Goal: Obtain resource: Download file/media

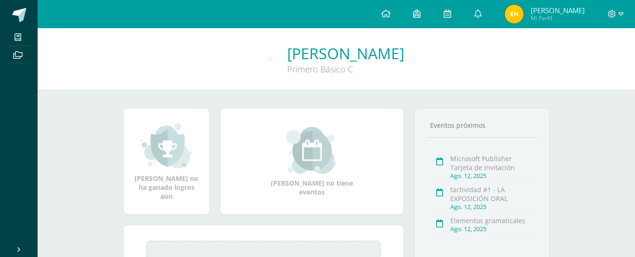
click at [549, 18] on span "Mi Perfil" at bounding box center [558, 18] width 54 height 8
click at [521, 16] on img at bounding box center [514, 14] width 19 height 19
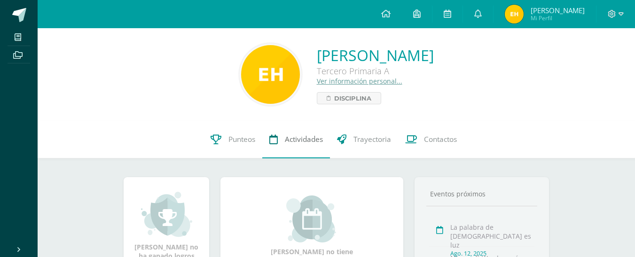
click at [305, 140] on span "Actividades" at bounding box center [304, 139] width 38 height 10
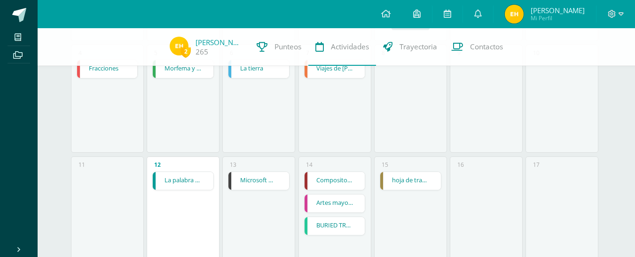
scroll to position [237, 0]
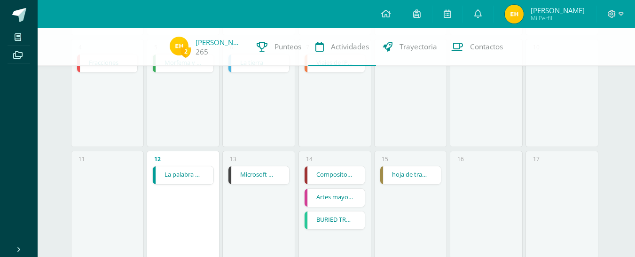
click at [269, 177] on link "Microsoft Word menú Numeración y viñetas" at bounding box center [259, 175] width 61 height 18
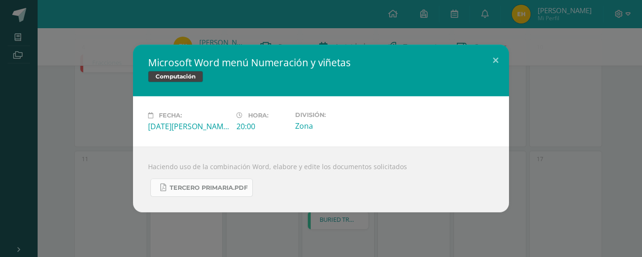
click at [220, 188] on span "Tercero Primaria.pdf" at bounding box center [209, 188] width 78 height 8
click at [497, 60] on button at bounding box center [495, 61] width 27 height 32
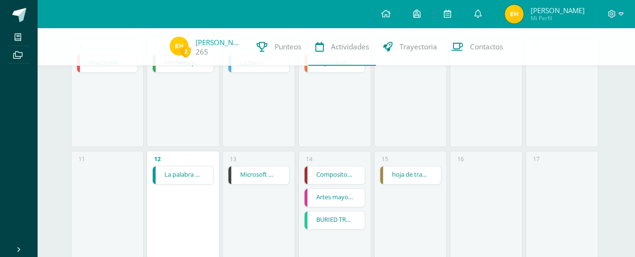
click at [340, 178] on link "Compositor musical" at bounding box center [335, 175] width 61 height 18
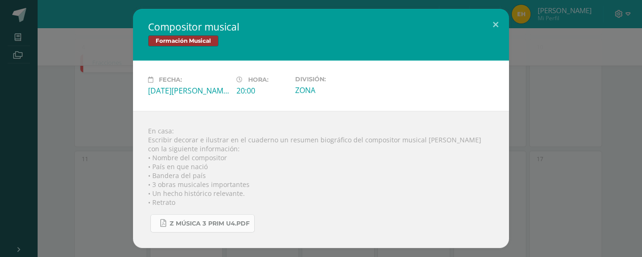
click at [230, 229] on link "Z música 3 prim U4.pdf" at bounding box center [202, 223] width 104 height 18
click at [496, 26] on button at bounding box center [495, 25] width 27 height 32
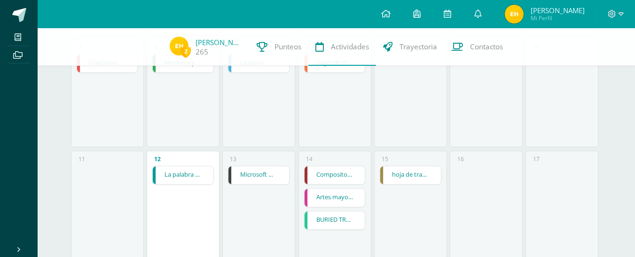
click at [348, 201] on link "Artes mayores" at bounding box center [335, 198] width 61 height 18
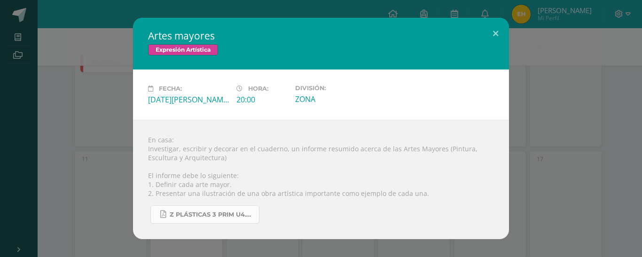
click at [235, 217] on span "Z plásticas 3 prim U4.pdf" at bounding box center [212, 215] width 85 height 8
click at [494, 32] on button at bounding box center [495, 34] width 27 height 32
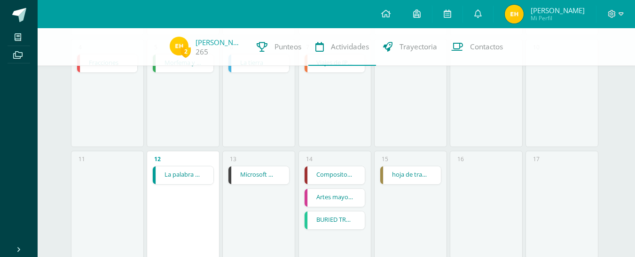
click at [344, 224] on link "BURIED TREASURES" at bounding box center [335, 221] width 61 height 18
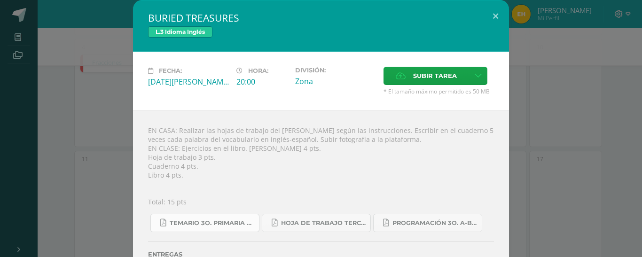
click at [234, 227] on span "Temario 3o. primaria 4-2025.pdf" at bounding box center [212, 224] width 85 height 8
click at [325, 219] on link "Hoja de trabajo TERCERO1.pdf" at bounding box center [316, 223] width 109 height 18
click at [456, 220] on span "Programación 3o. A-B Inglés.pdf" at bounding box center [435, 224] width 85 height 8
click at [493, 14] on button at bounding box center [495, 16] width 27 height 32
